Goal: Task Accomplishment & Management: Manage account settings

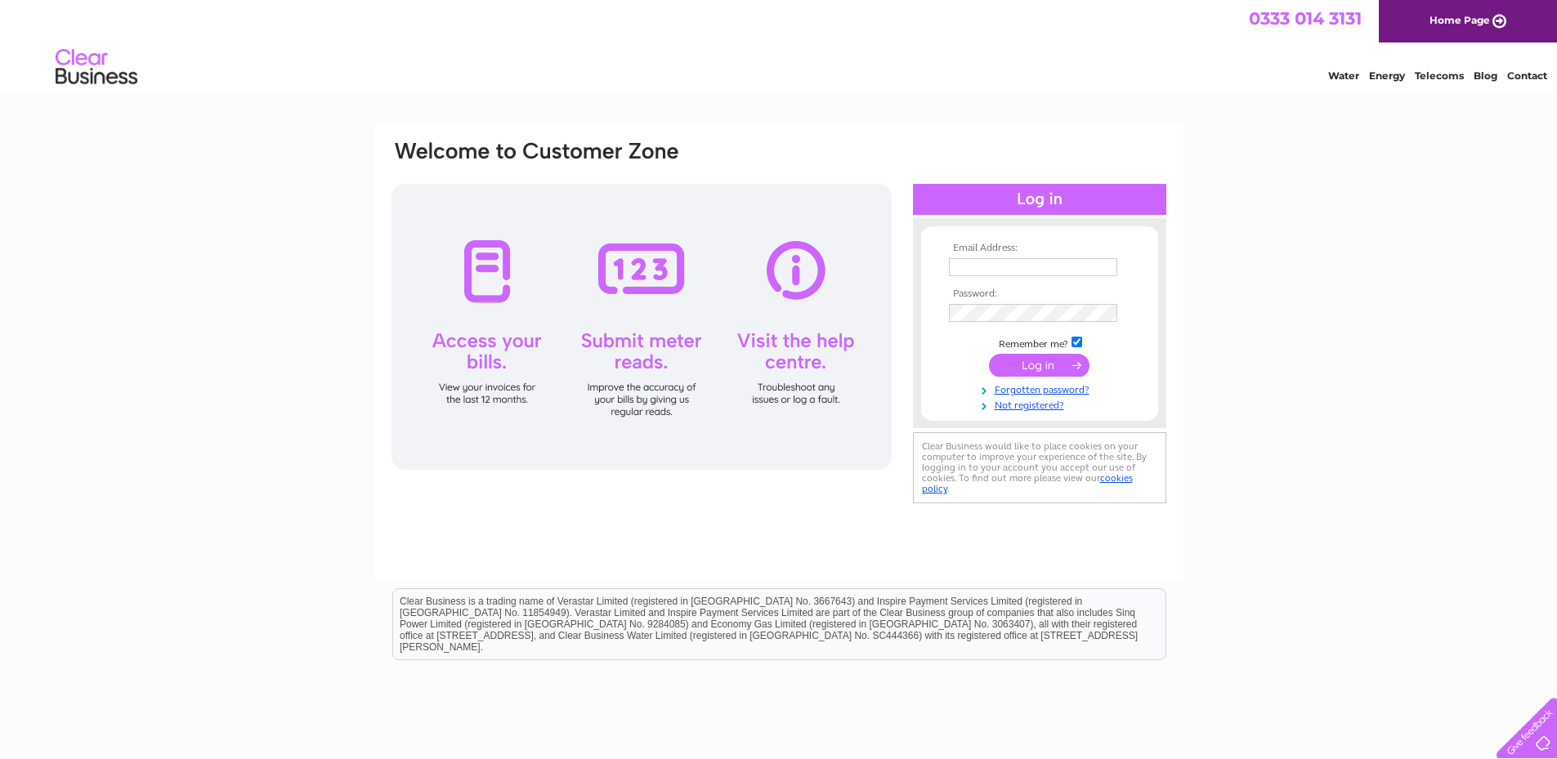
type input "[PERSON_NAME][EMAIL_ADDRESS][DOMAIN_NAME]"
click at [1048, 366] on input "submit" at bounding box center [1039, 365] width 101 height 23
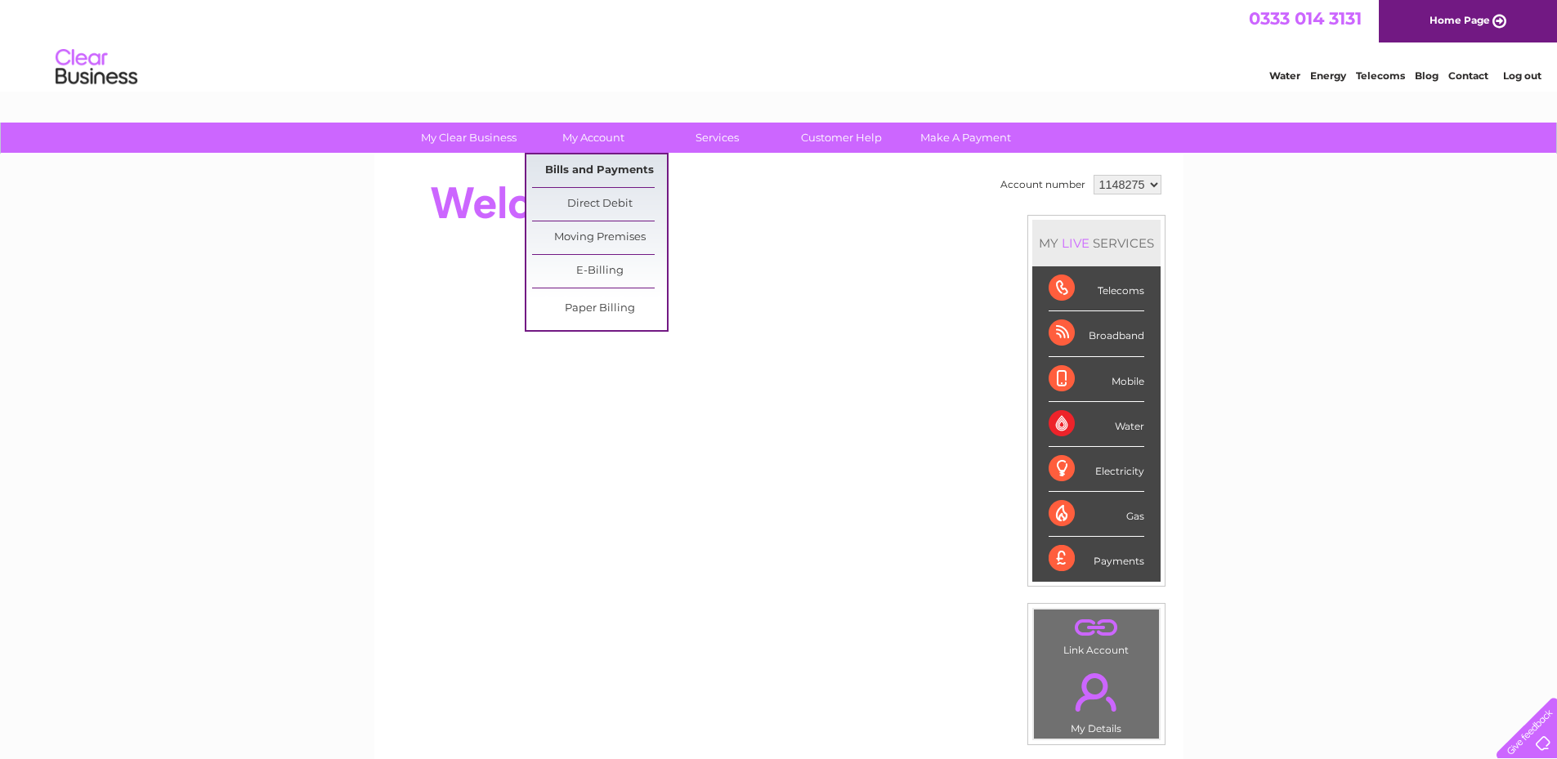
click at [597, 166] on link "Bills and Payments" at bounding box center [599, 170] width 135 height 33
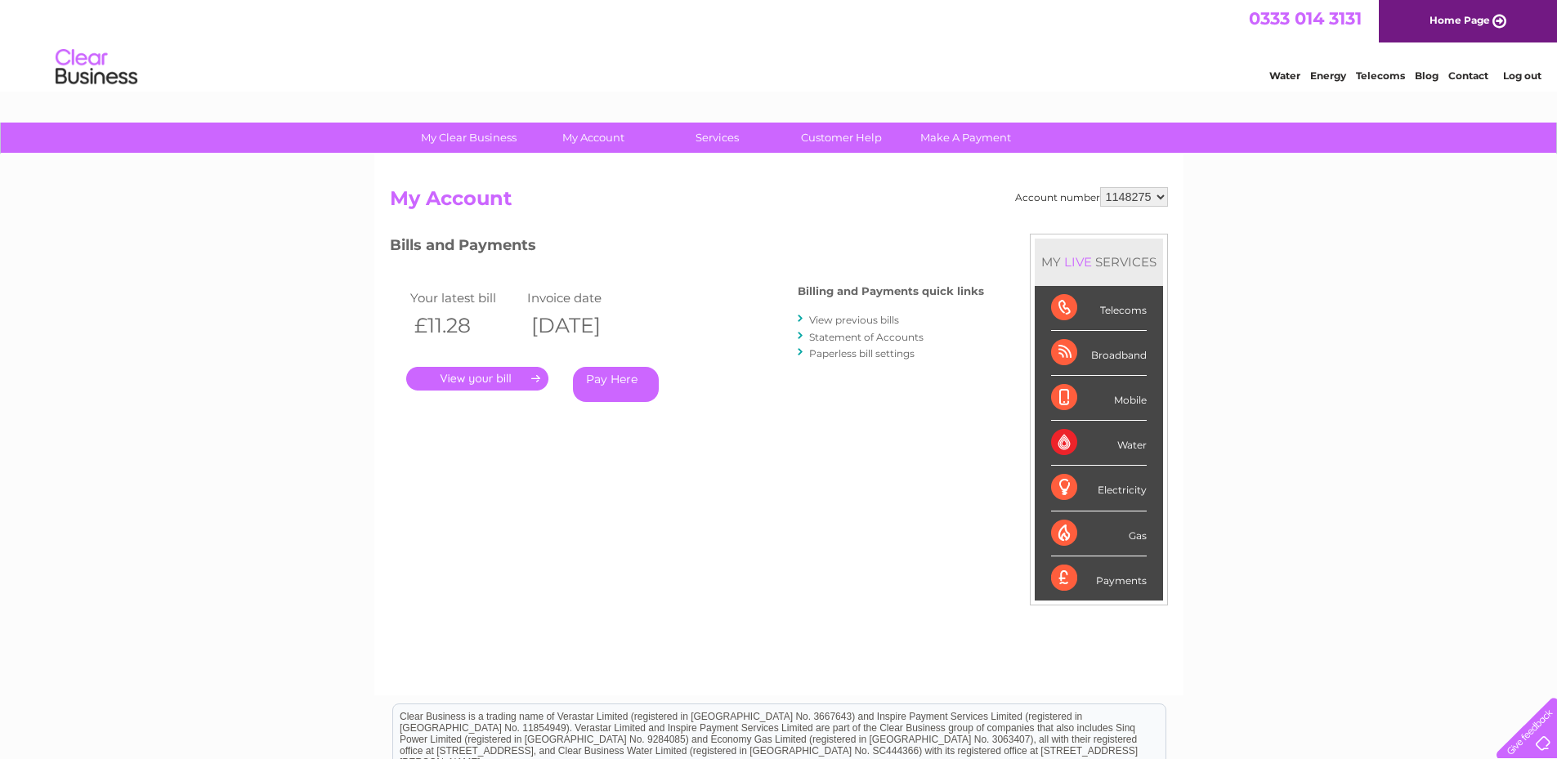
click at [493, 382] on link "." at bounding box center [477, 379] width 142 height 24
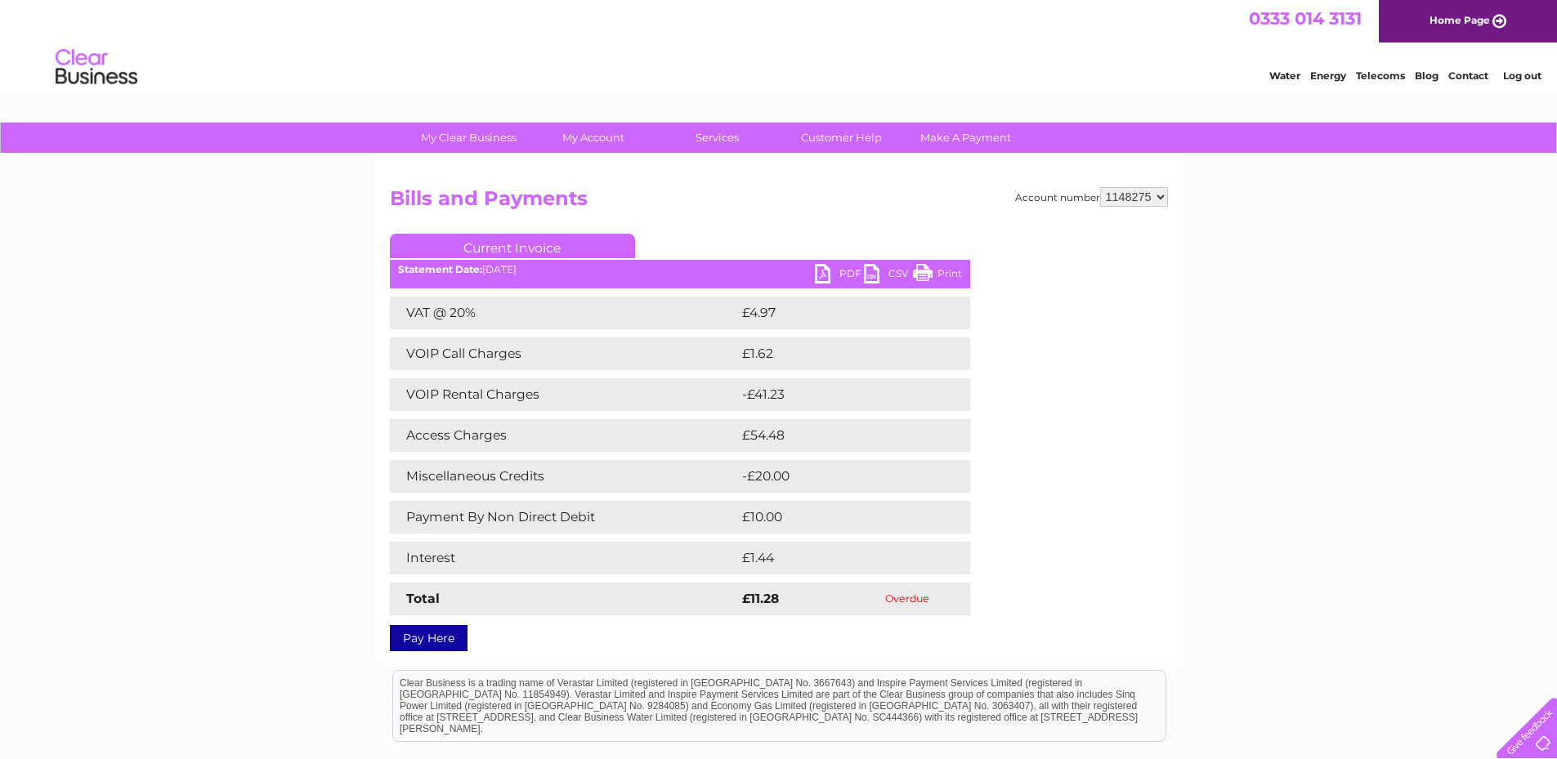
click at [842, 275] on link "PDF" at bounding box center [839, 276] width 49 height 24
